Goal: Information Seeking & Learning: Learn about a topic

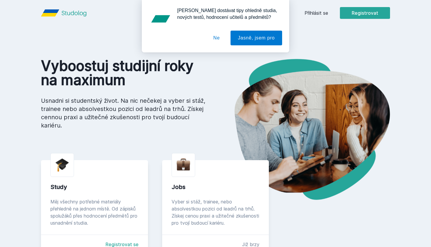
click at [217, 39] on button "Ne" at bounding box center [216, 38] width 21 height 15
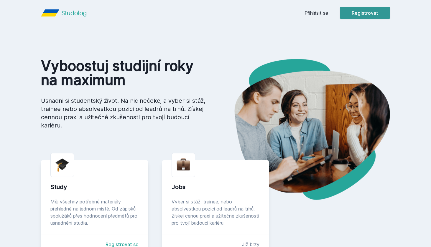
click at [378, 15] on button "Registrovat" at bounding box center [365, 13] width 50 height 12
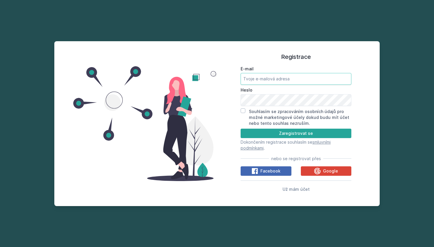
click at [300, 78] on input "E-mail" at bounding box center [295, 79] width 111 height 12
type input "[EMAIL_ADDRESS][DOMAIN_NAME]"
click at [294, 189] on span "Už mám účet" at bounding box center [295, 189] width 27 height 5
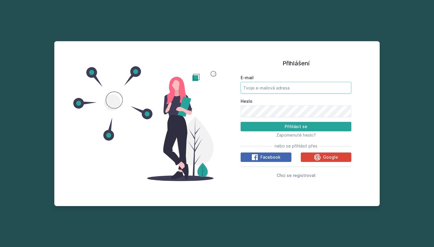
type input "[EMAIL_ADDRESS][DOMAIN_NAME]"
click at [296, 127] on button "Přihlásit se" at bounding box center [295, 126] width 111 height 9
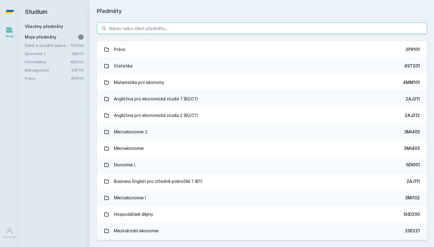
click at [227, 23] on input "search" at bounding box center [262, 28] width 330 height 12
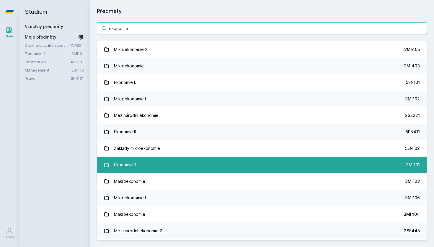
type input "ekonomie"
click at [200, 164] on link "Ekonomie 1 3MI101" at bounding box center [262, 165] width 330 height 17
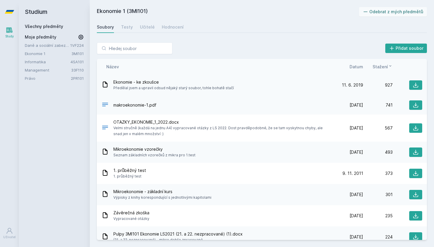
click at [149, 88] on span "Předělal jsem a upravil odsud nějaký starý soubor, tohle bohatě stačí" at bounding box center [173, 88] width 120 height 6
click at [412, 126] on icon at bounding box center [415, 128] width 6 height 6
